Goal: Task Accomplishment & Management: Manage account settings

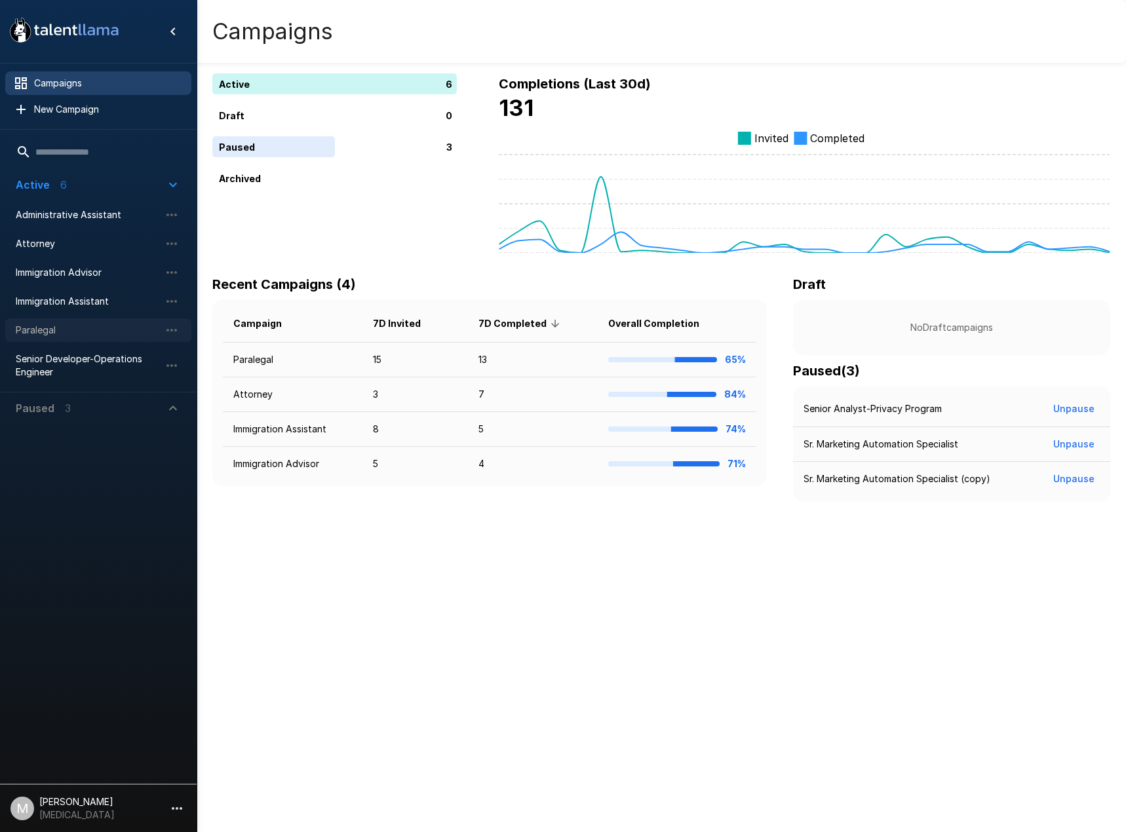
click at [49, 327] on span "Paralegal" at bounding box center [88, 330] width 144 height 13
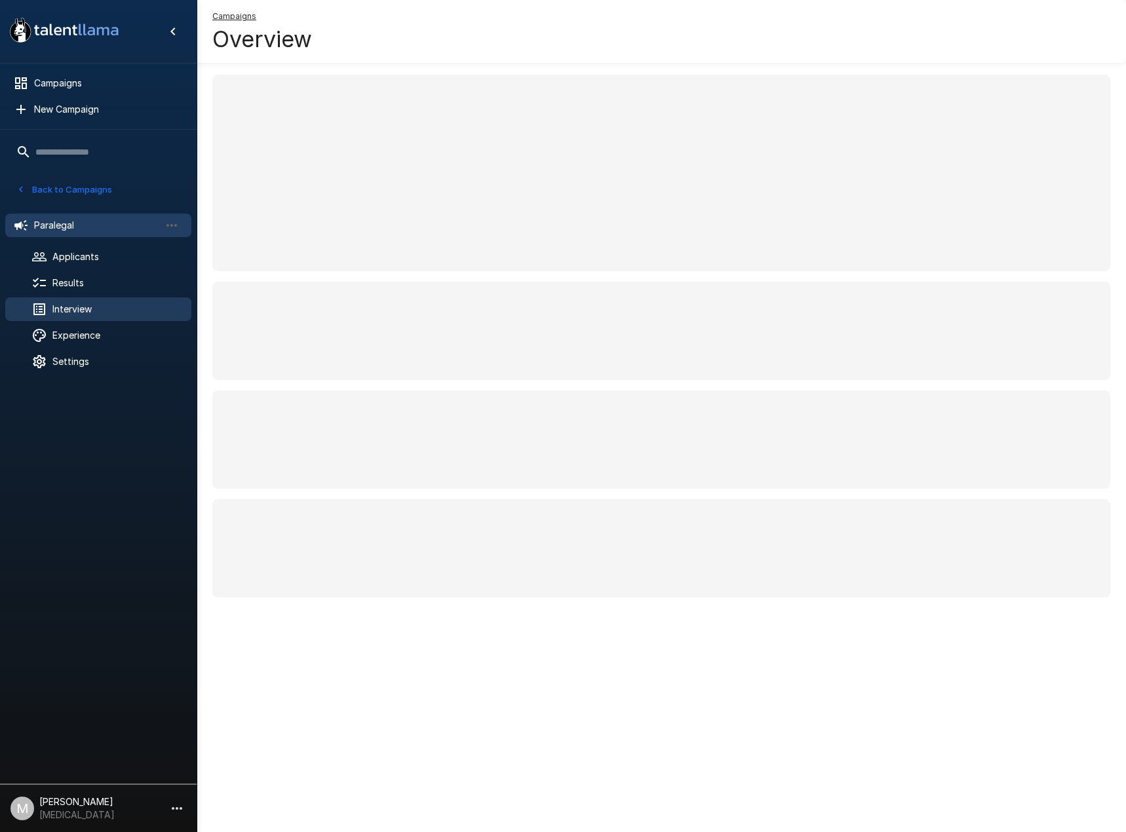
click at [60, 300] on div "Interview" at bounding box center [98, 310] width 186 height 24
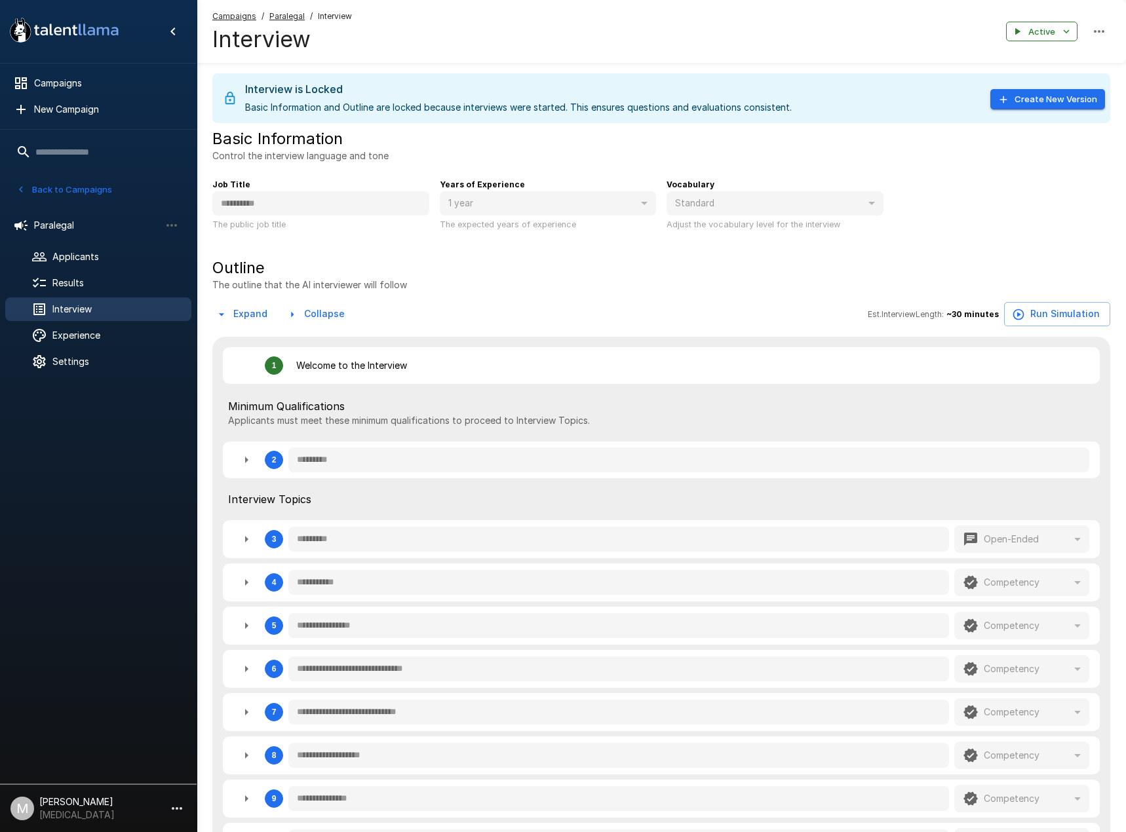
click at [237, 18] on u "Campaigns" at bounding box center [234, 16] width 44 height 10
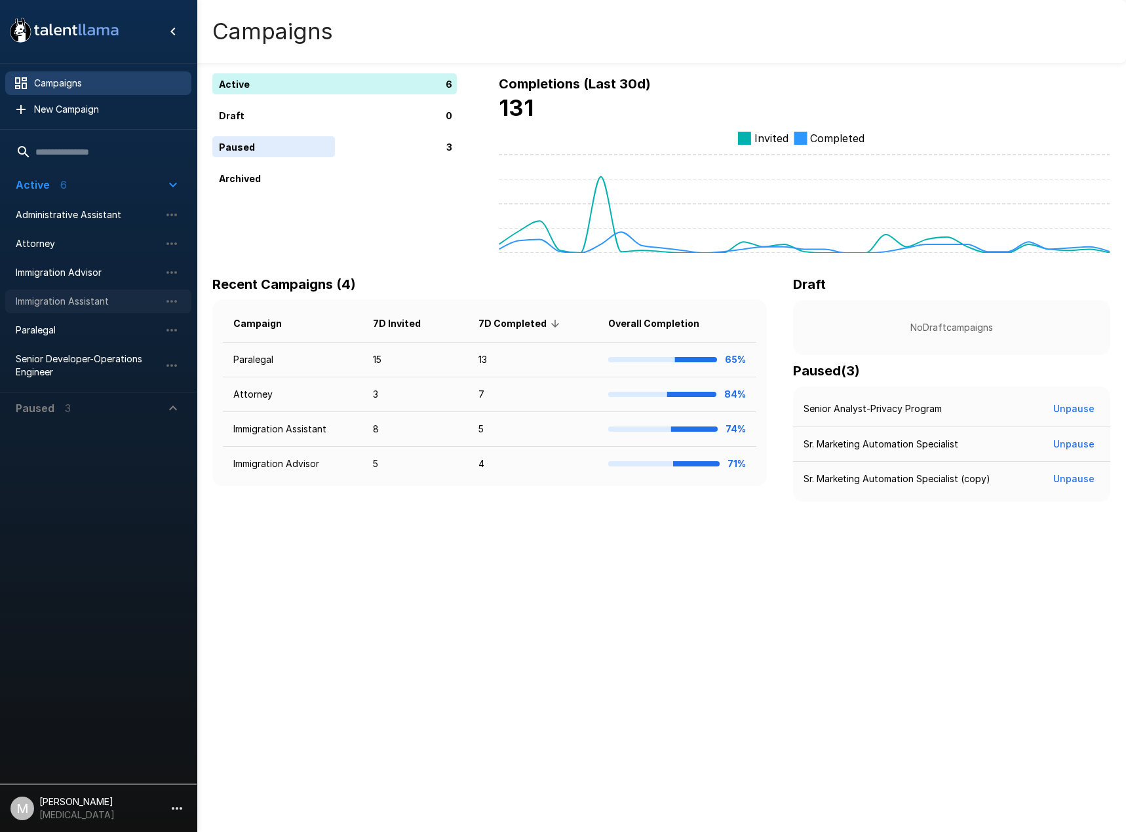
click at [91, 295] on span "Immigration Assistant" at bounding box center [88, 301] width 144 height 13
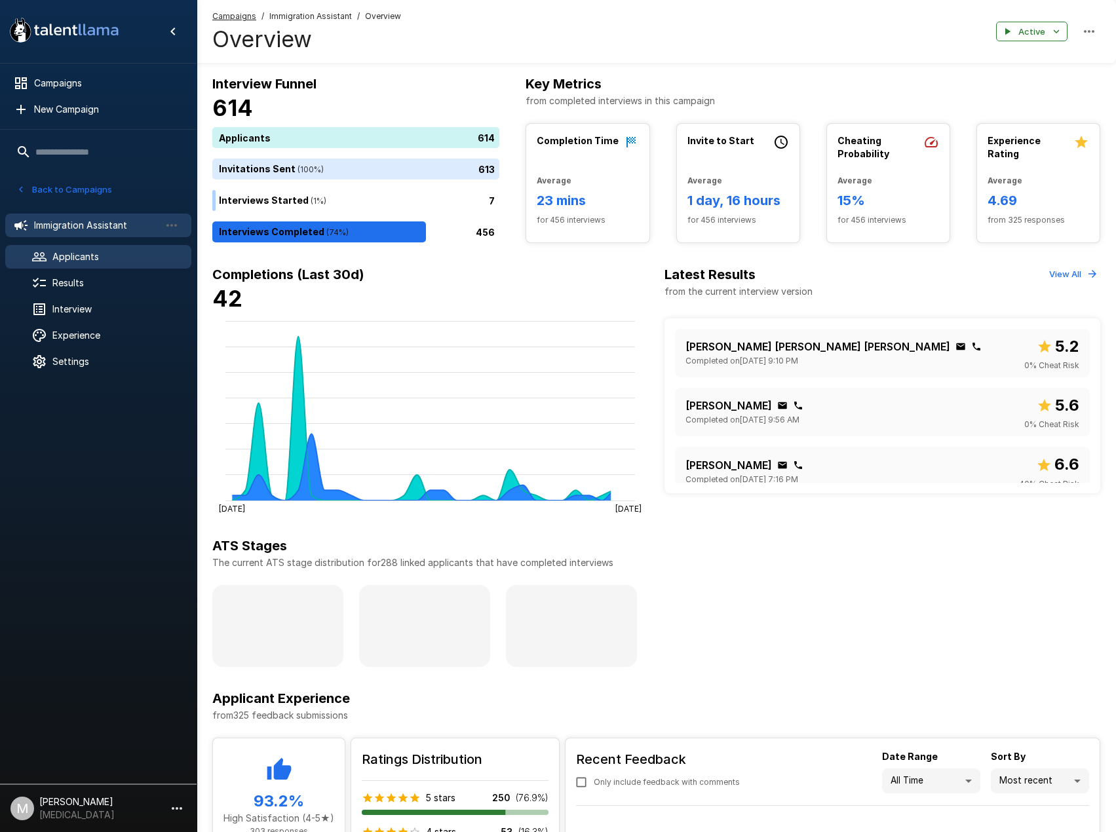
click at [94, 258] on span "Applicants" at bounding box center [116, 256] width 128 height 13
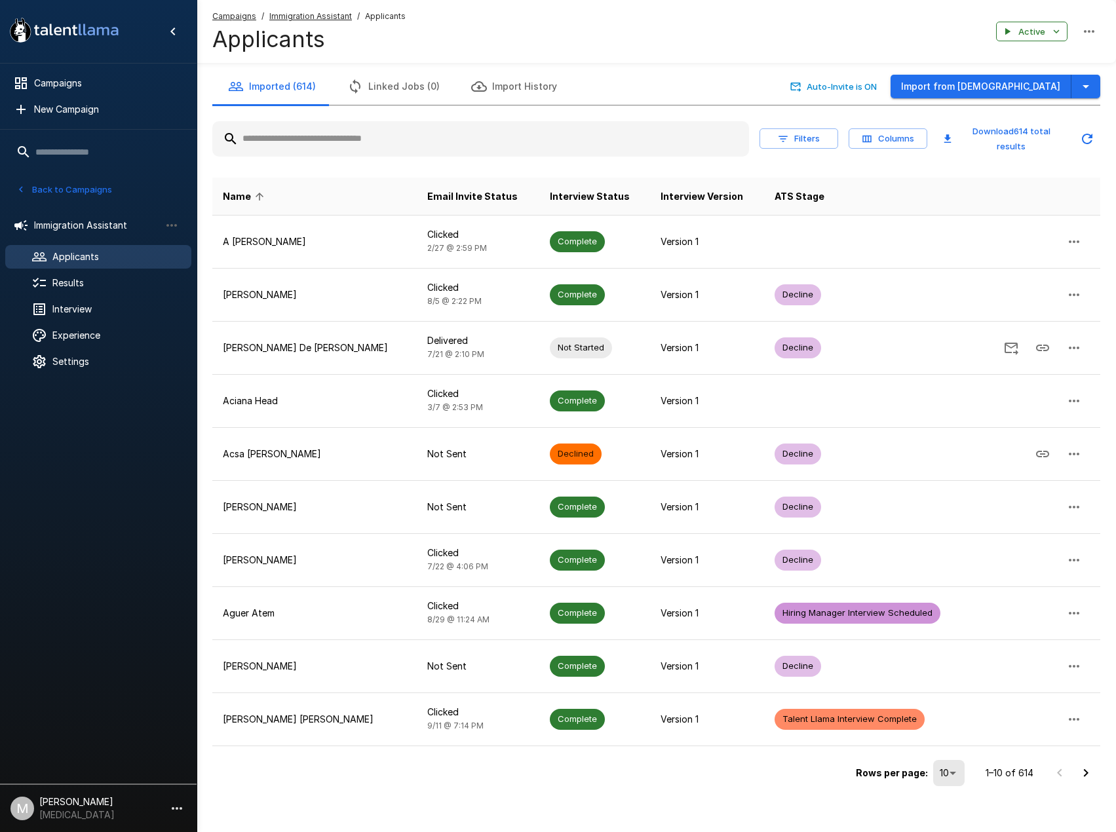
click at [341, 135] on input "text" at bounding box center [480, 139] width 537 height 24
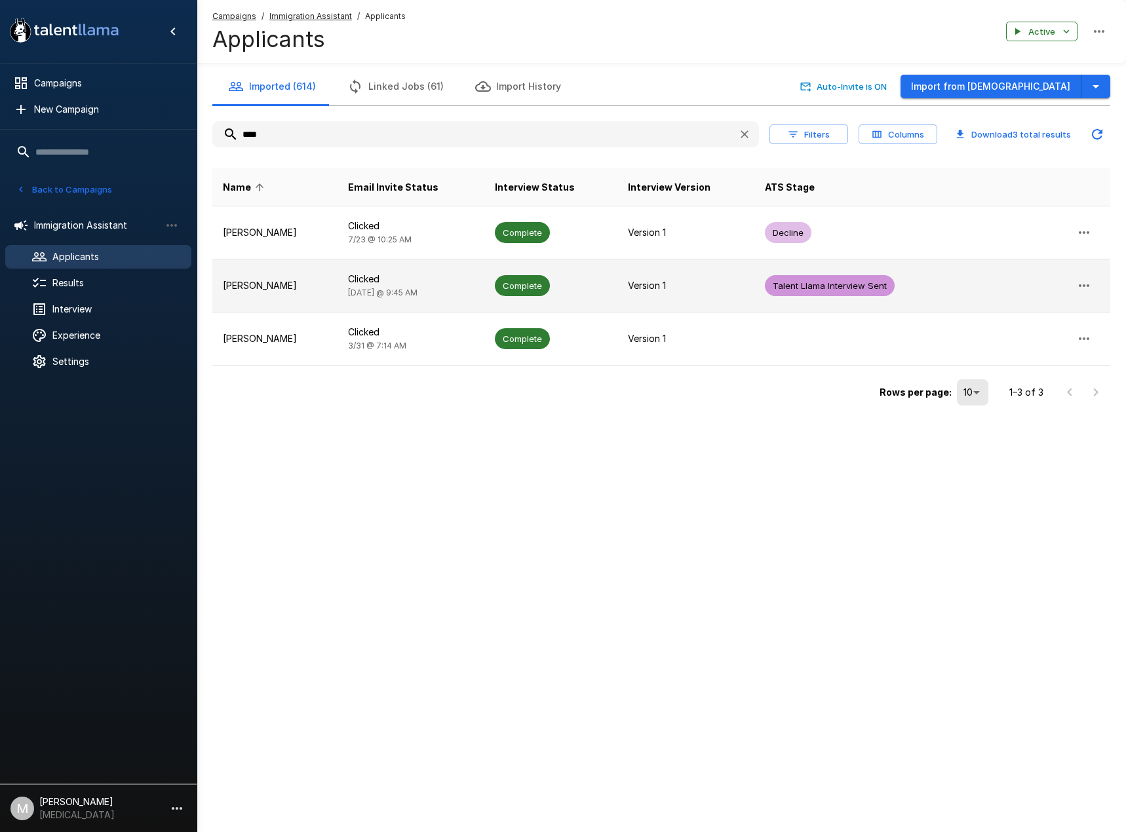
type input "****"
click at [492, 273] on td "Complete" at bounding box center [550, 286] width 133 height 53
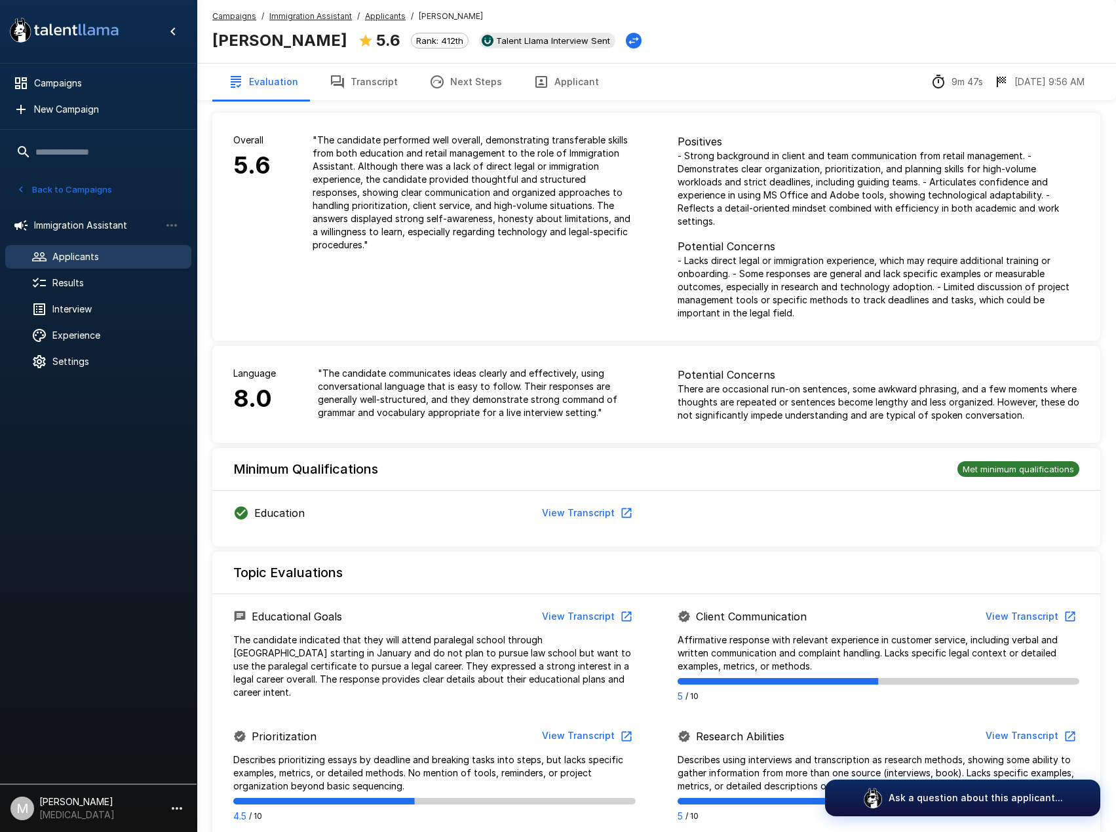
click at [340, 83] on icon "button" at bounding box center [337, 81] width 13 height 13
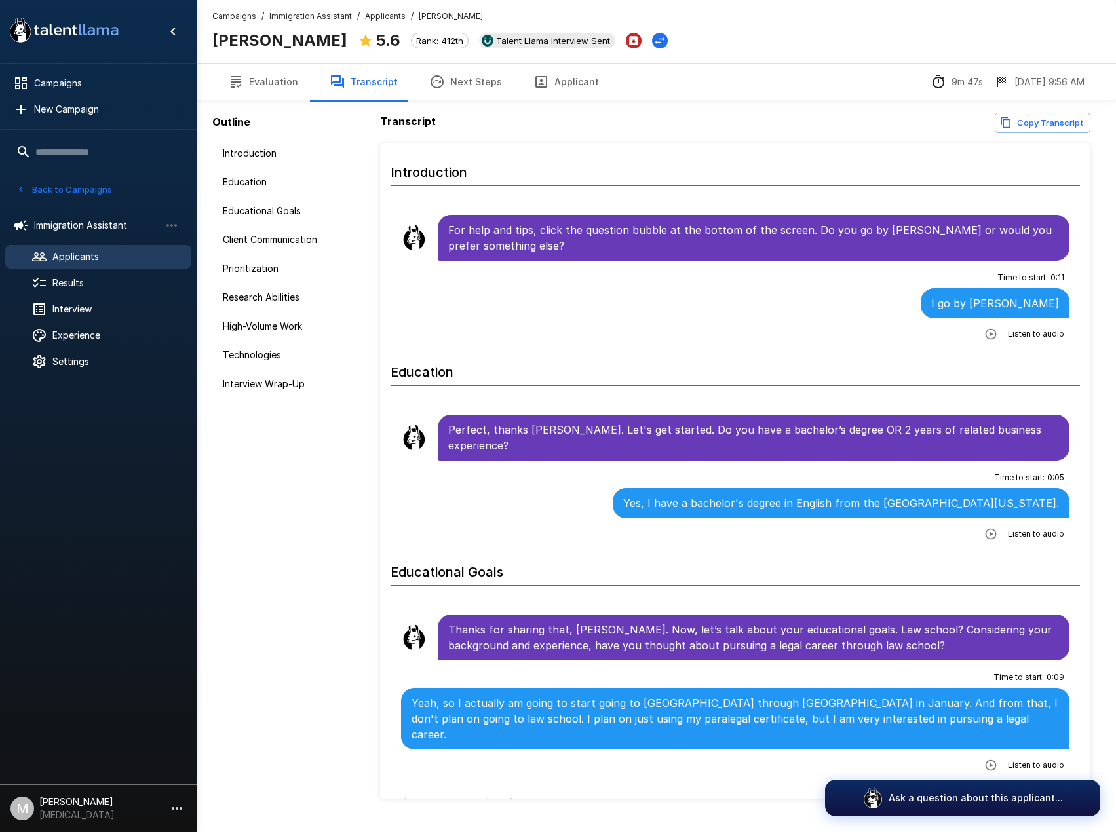
click at [571, 88] on button "Applicant" at bounding box center [566, 82] width 97 height 37
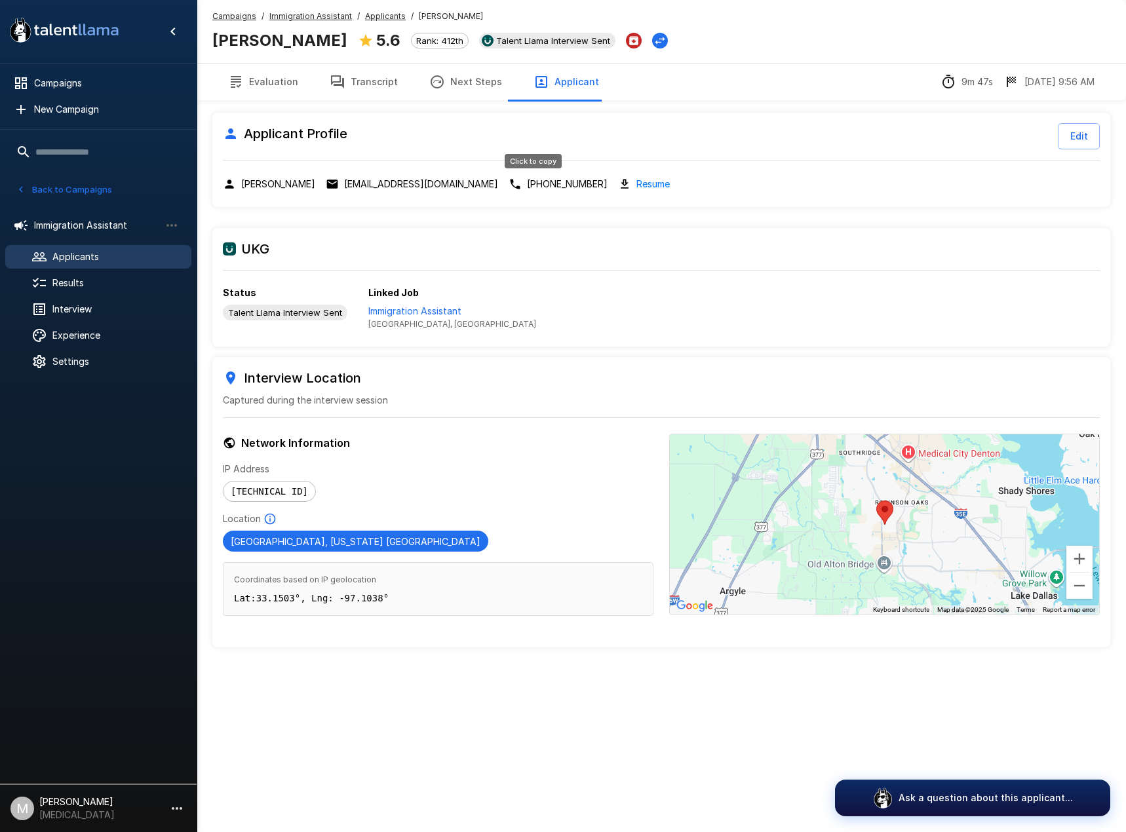
click at [552, 180] on p "[PHONE_NUMBER]" at bounding box center [567, 184] width 81 height 13
click at [618, 176] on div "Applicant Profile Edit [PERSON_NAME] [EMAIL_ADDRESS][DOMAIN_NAME] [PHONE_NUMBER…" at bounding box center [661, 160] width 898 height 94
click at [636, 185] on link "Resume" at bounding box center [652, 183] width 33 height 15
